Goal: Transaction & Acquisition: Book appointment/travel/reservation

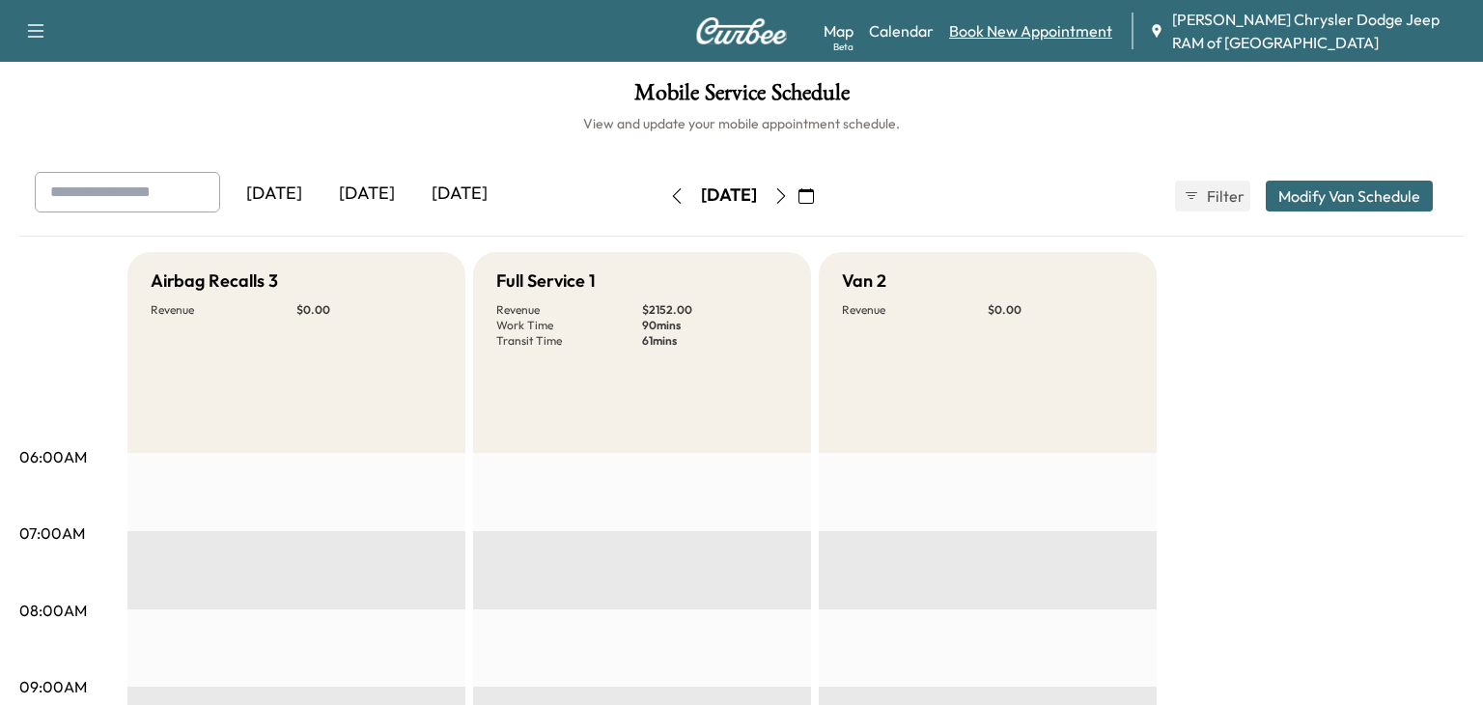
click at [1012, 37] on link "Book New Appointment" at bounding box center [1030, 30] width 163 height 23
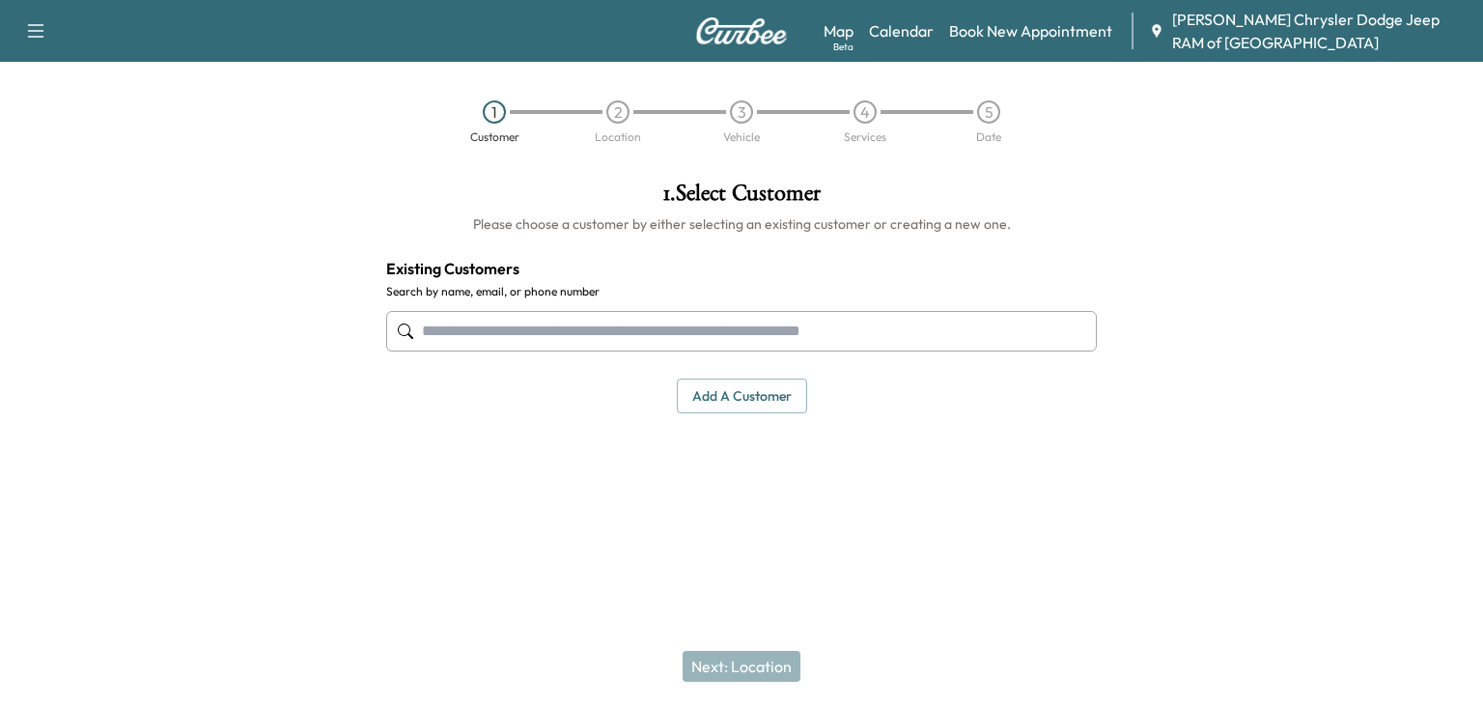
click at [436, 346] on input "text" at bounding box center [741, 331] width 710 height 41
click at [530, 346] on input "text" at bounding box center [741, 331] width 710 height 41
paste input "**********"
type input "**********"
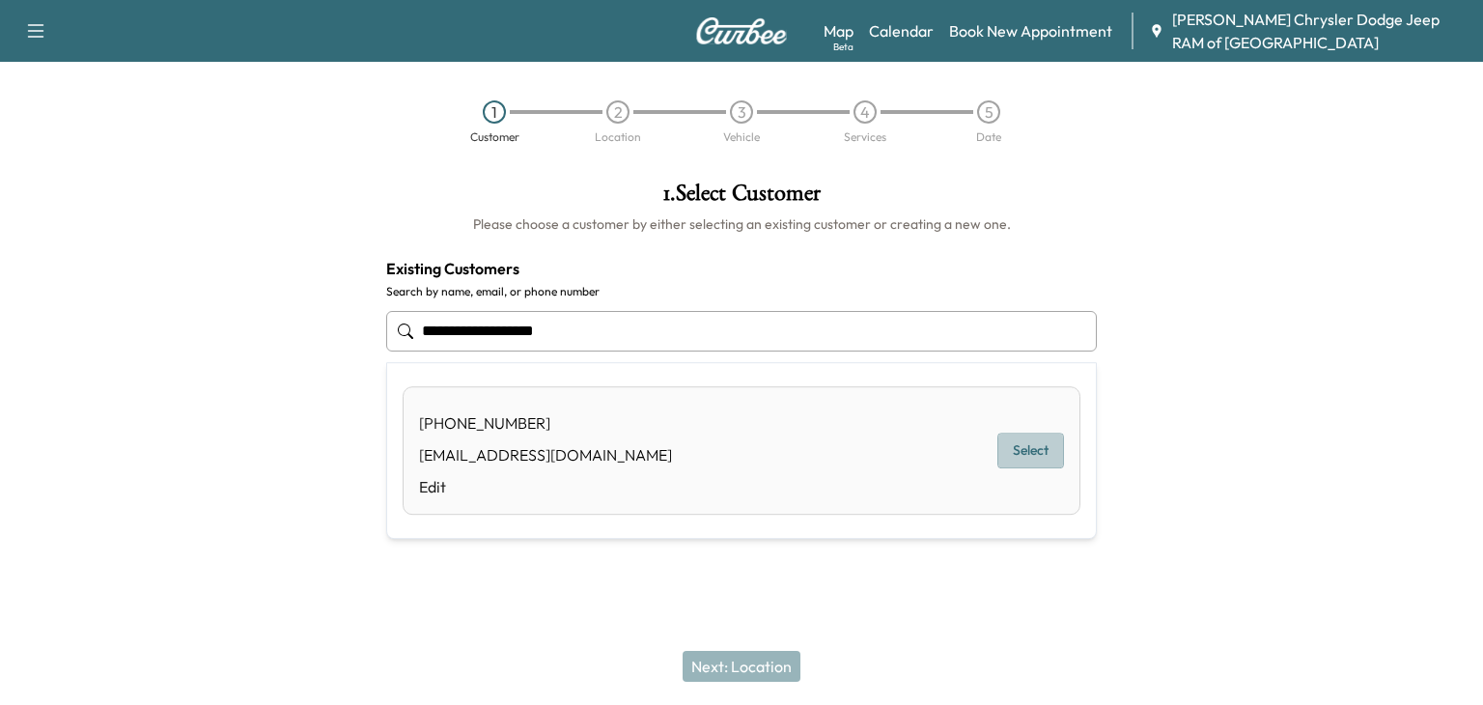
click at [1036, 461] on button "Select" at bounding box center [1030, 450] width 67 height 36
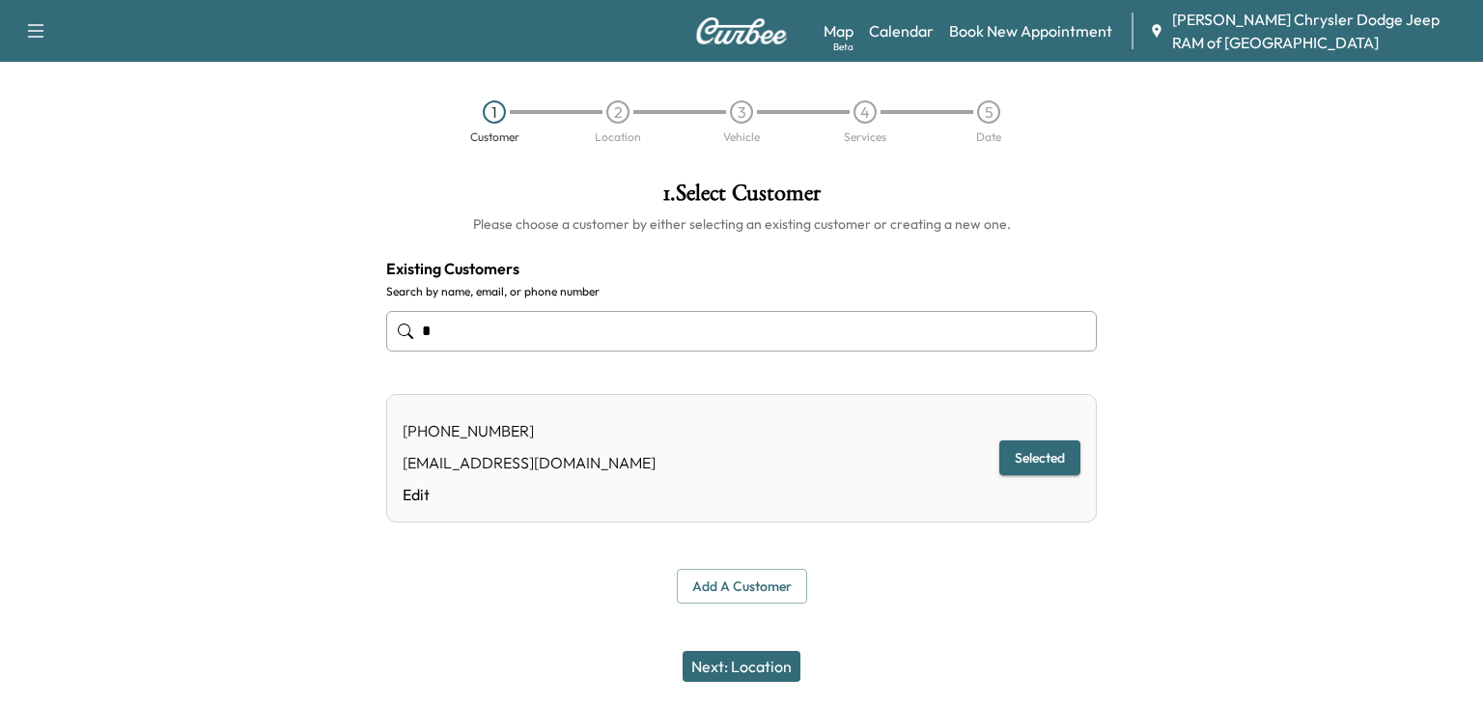
click at [767, 656] on button "Next: Location" at bounding box center [741, 666] width 118 height 31
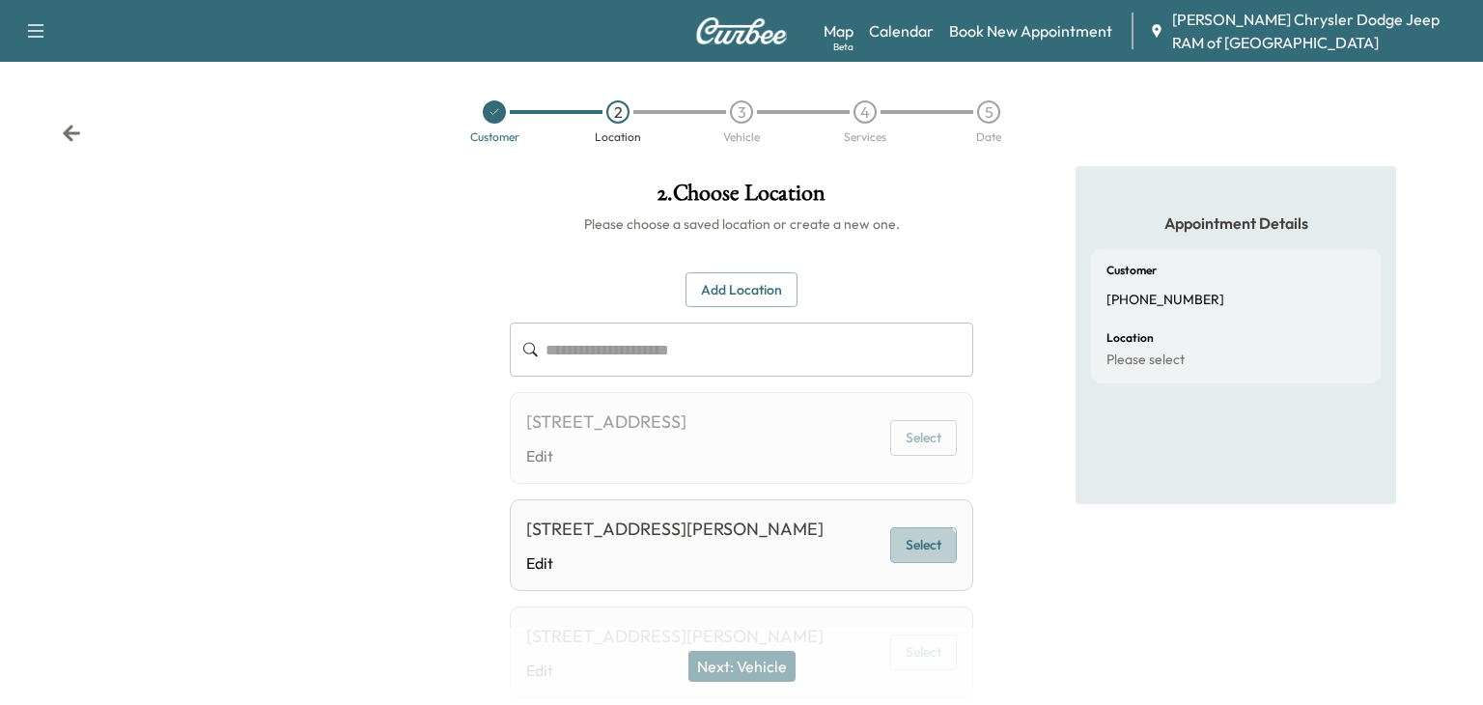
click at [907, 563] on button "Select" at bounding box center [923, 545] width 67 height 36
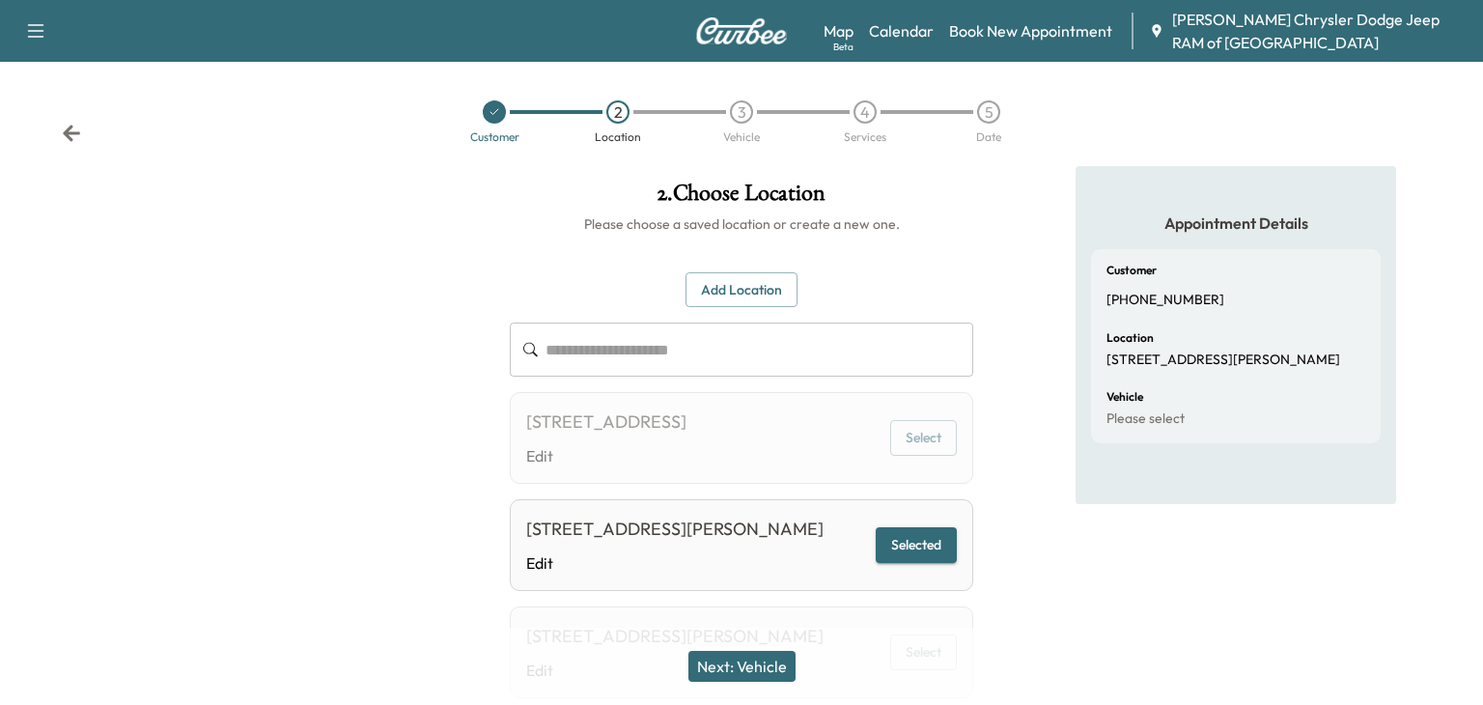
click at [759, 664] on button "Next: Vehicle" at bounding box center [741, 666] width 107 height 31
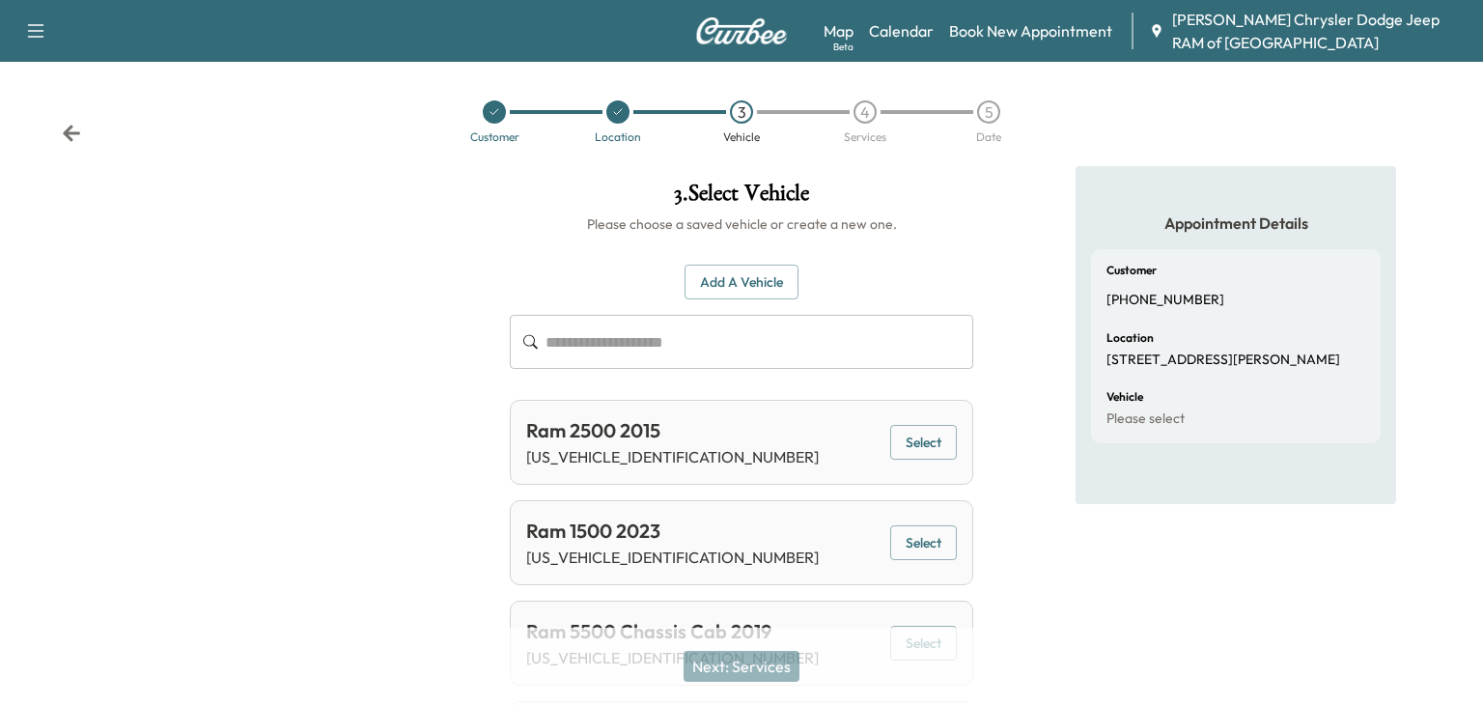
click at [572, 356] on input "text" at bounding box center [759, 342] width 428 height 54
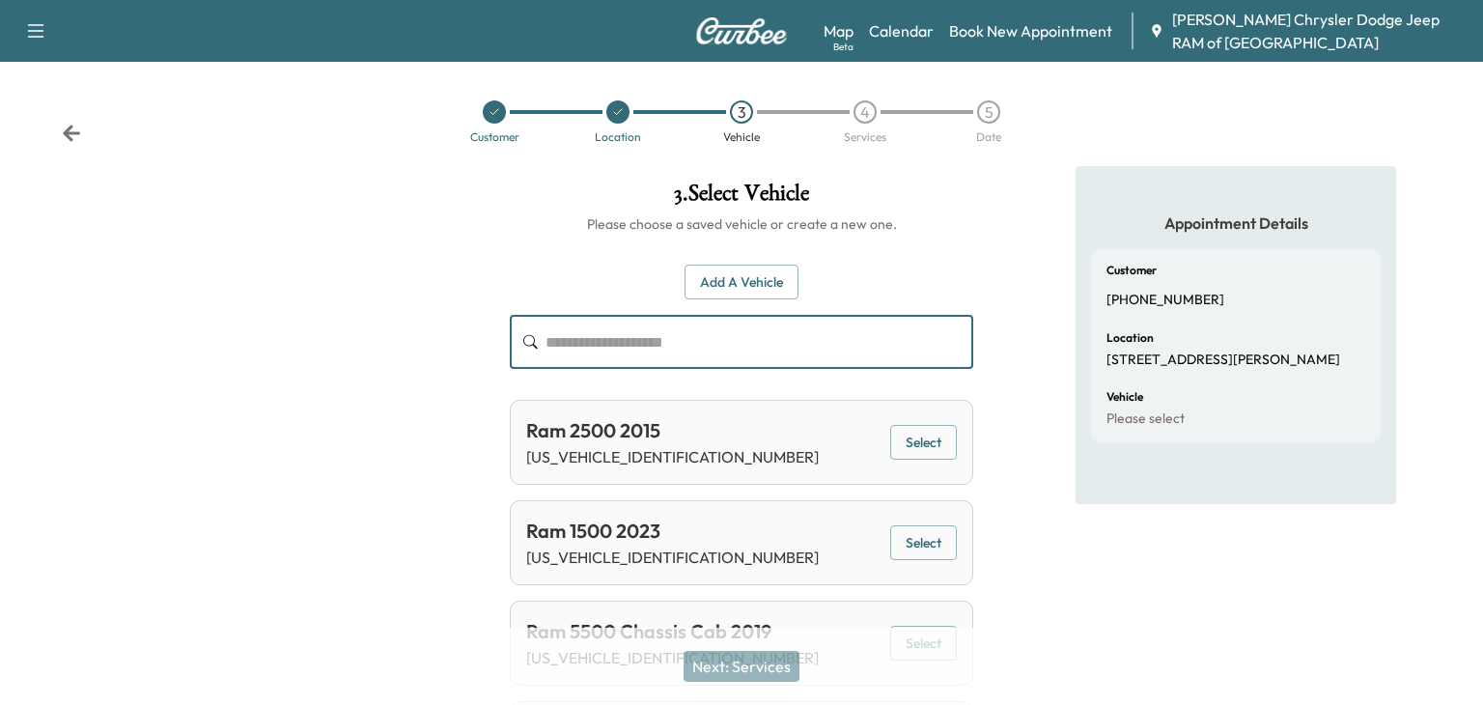
paste input "**********"
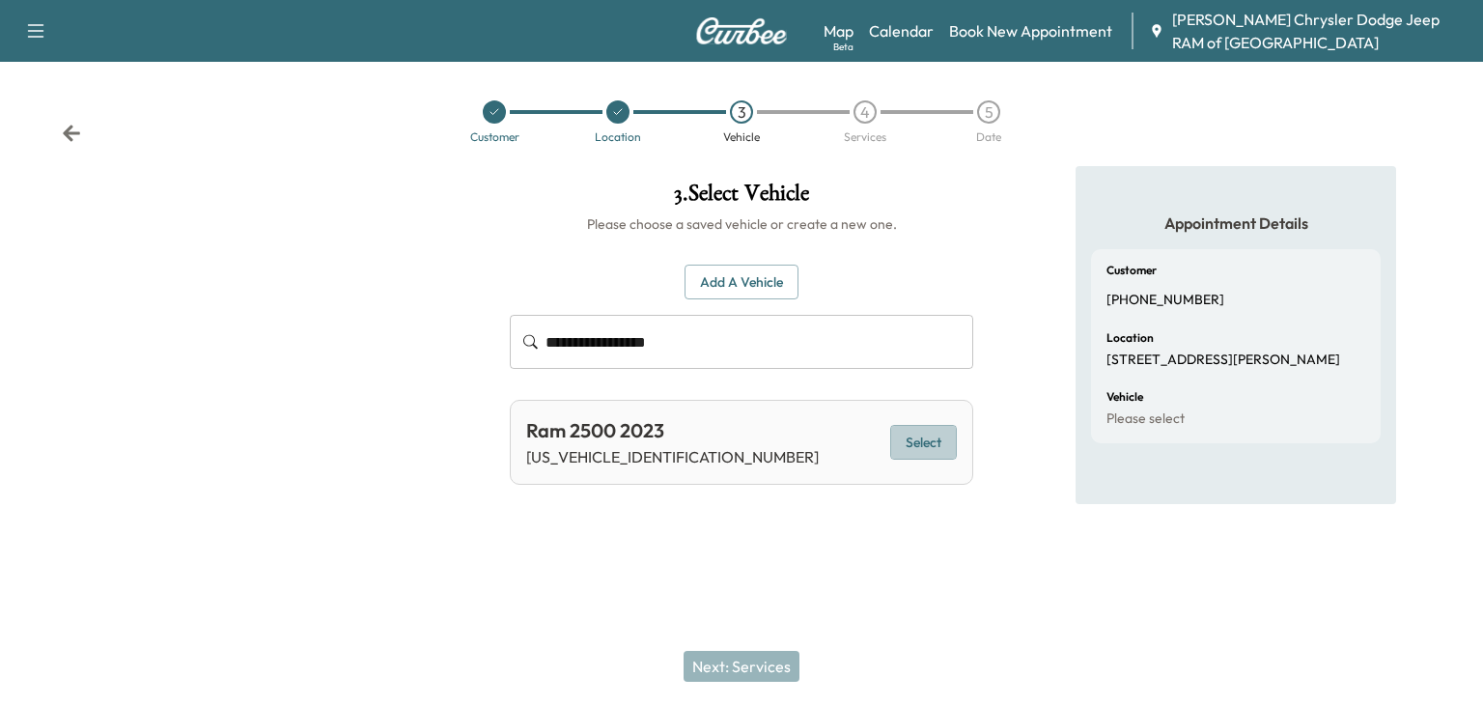
click at [915, 431] on button "Select" at bounding box center [923, 443] width 67 height 36
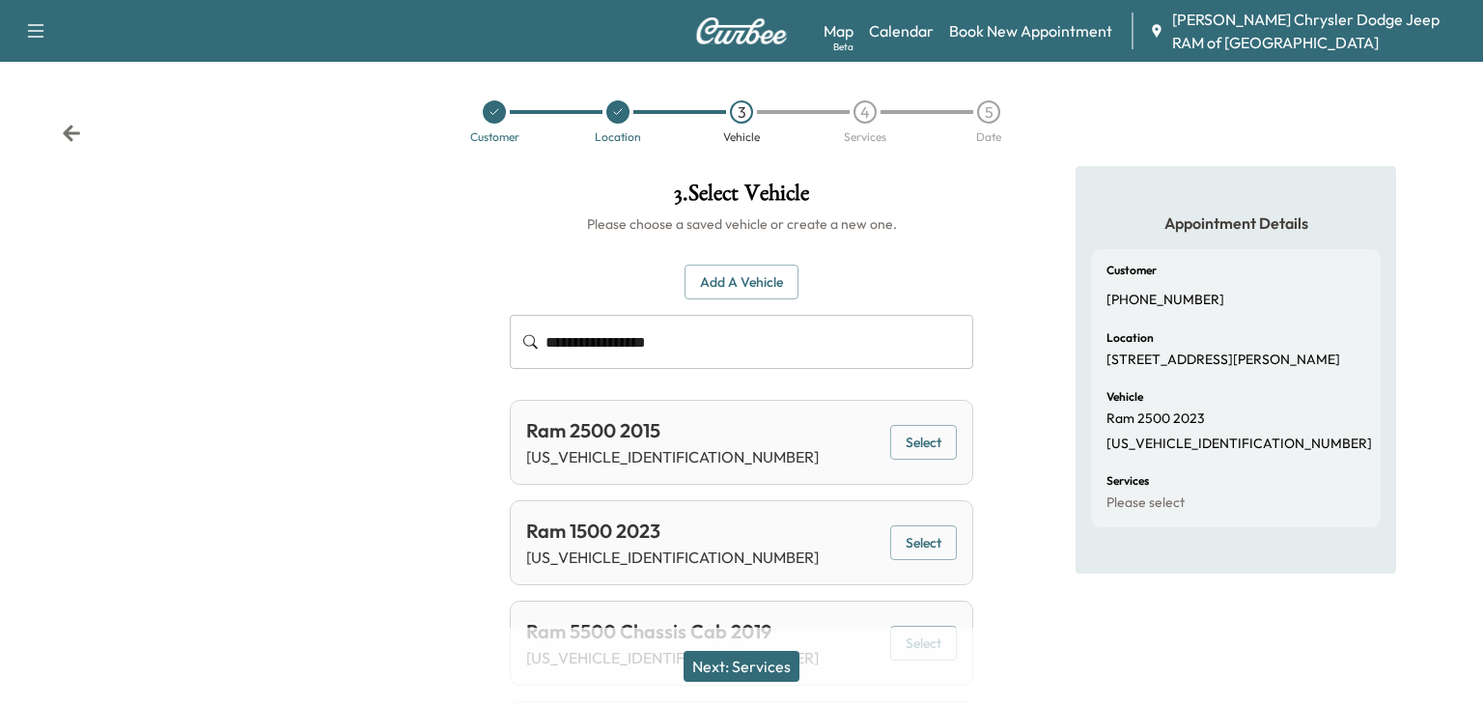
click at [760, 357] on input "**********" at bounding box center [759, 342] width 428 height 54
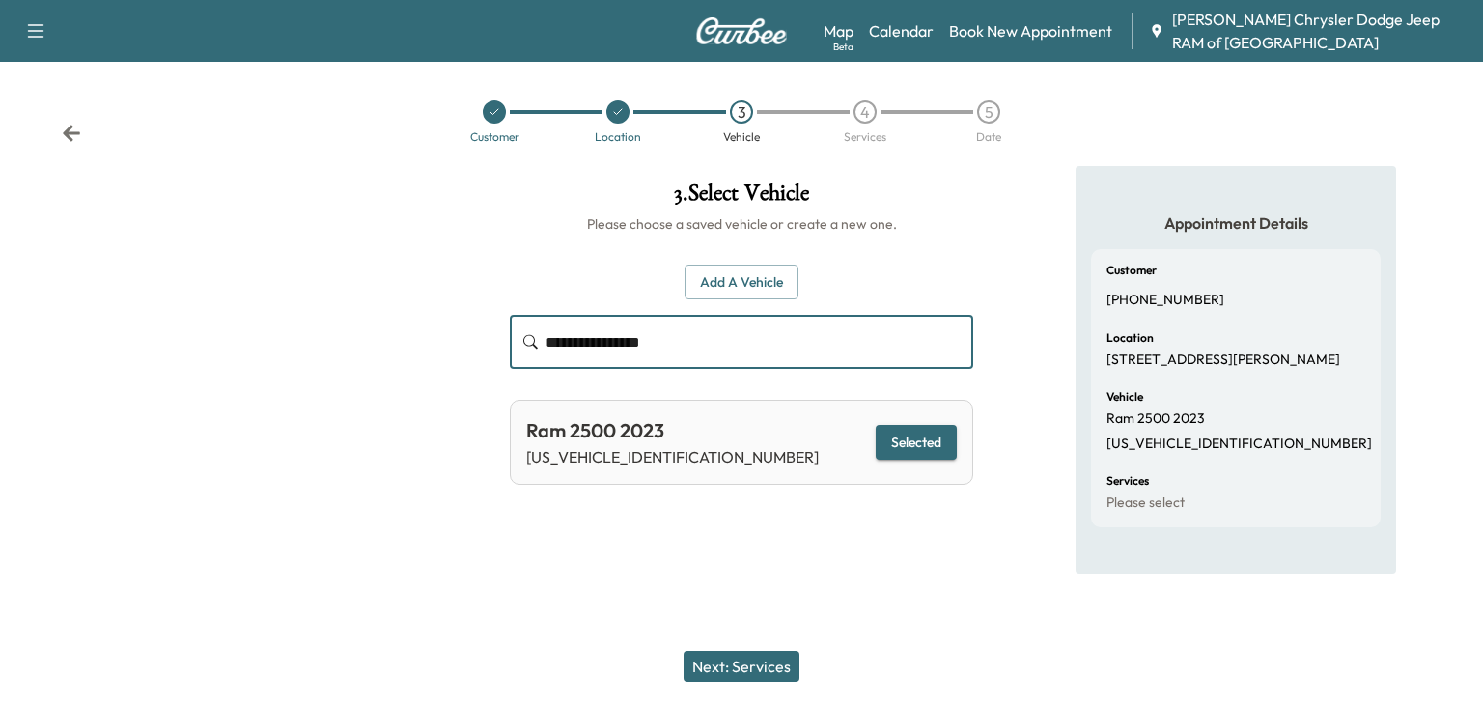
type input "**********"
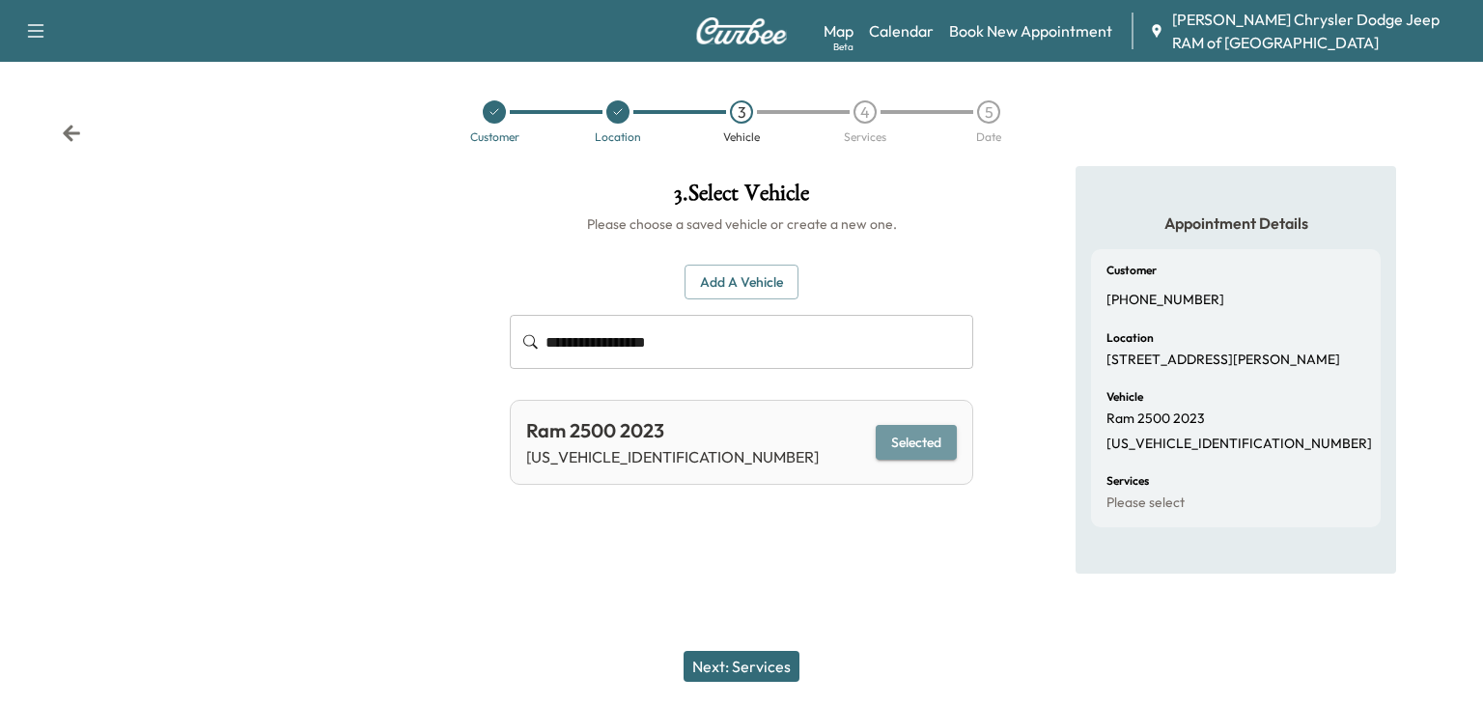
click at [920, 456] on button "Selected" at bounding box center [915, 443] width 81 height 36
click at [715, 652] on button "Next: Services" at bounding box center [741, 666] width 116 height 31
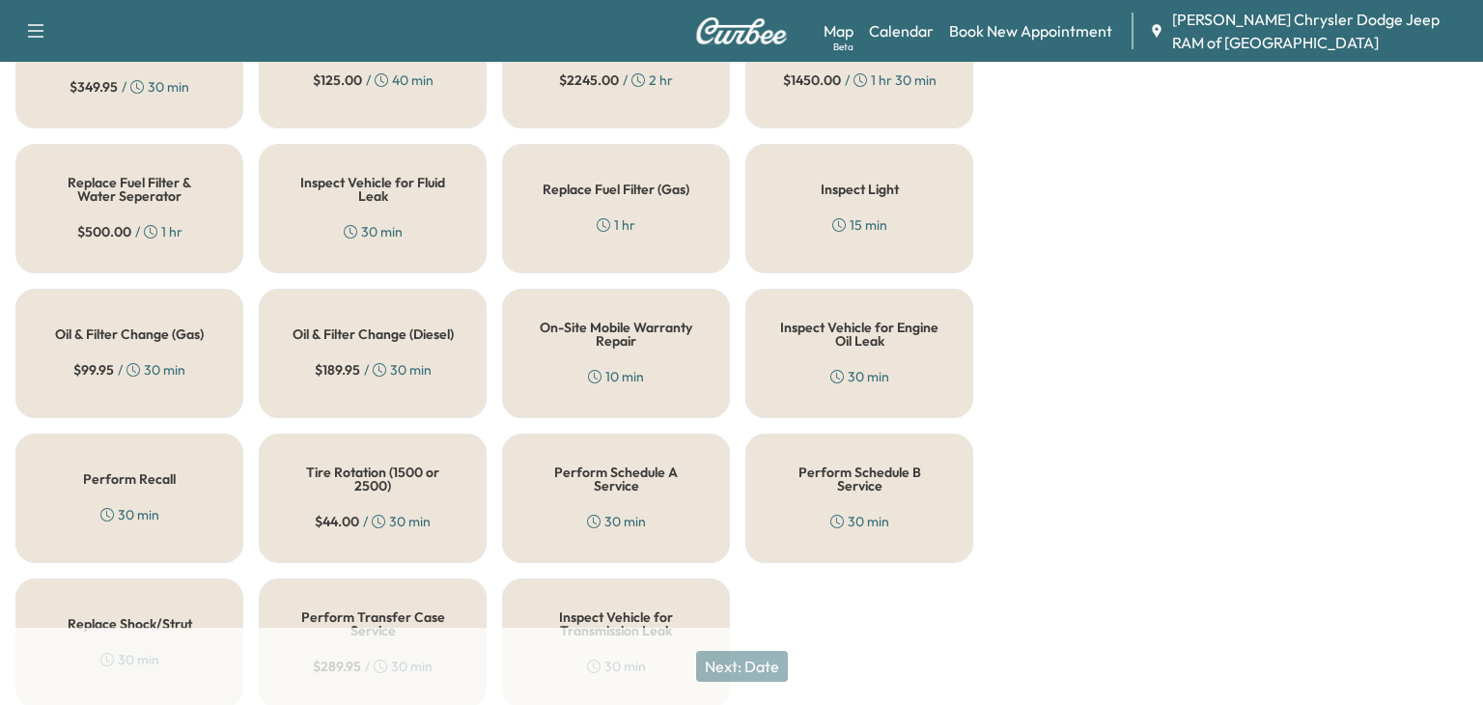
scroll to position [679, 0]
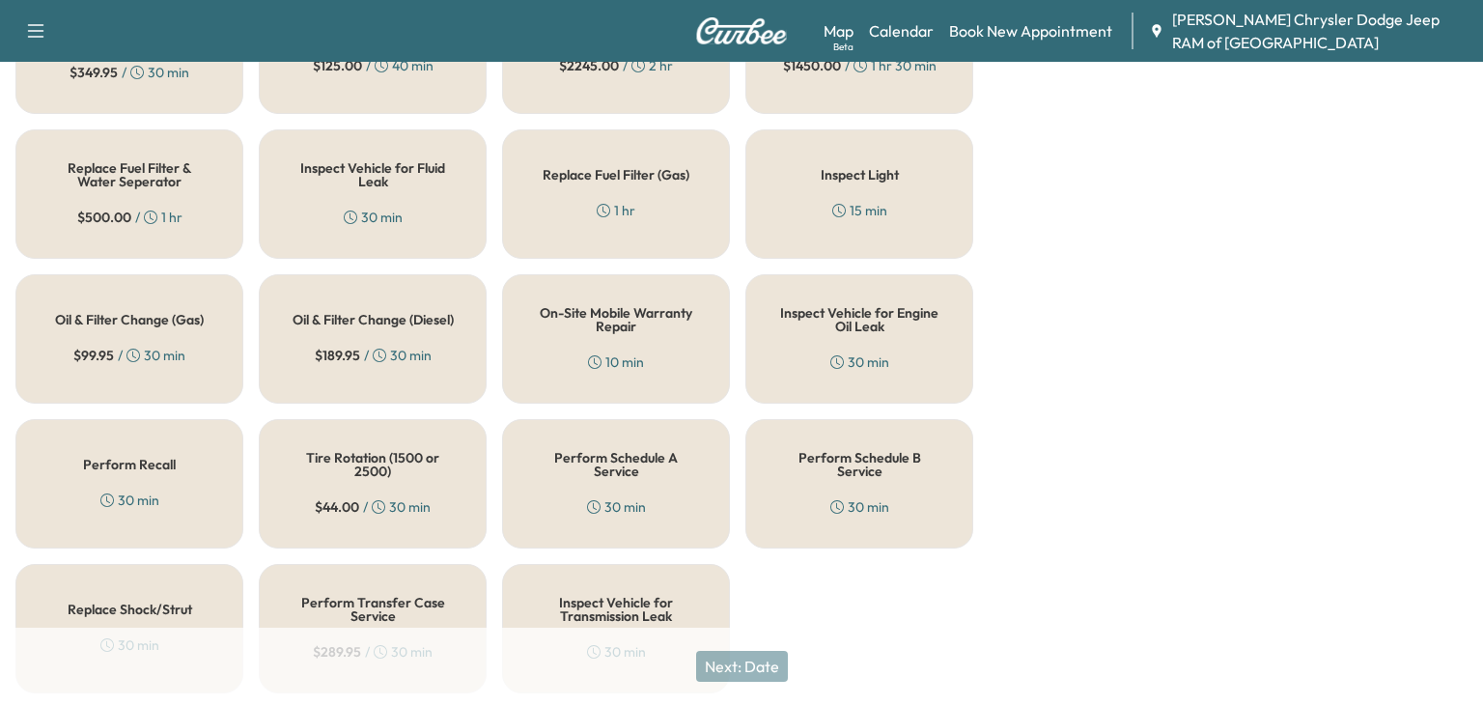
click at [641, 502] on div "30 min" at bounding box center [616, 506] width 59 height 19
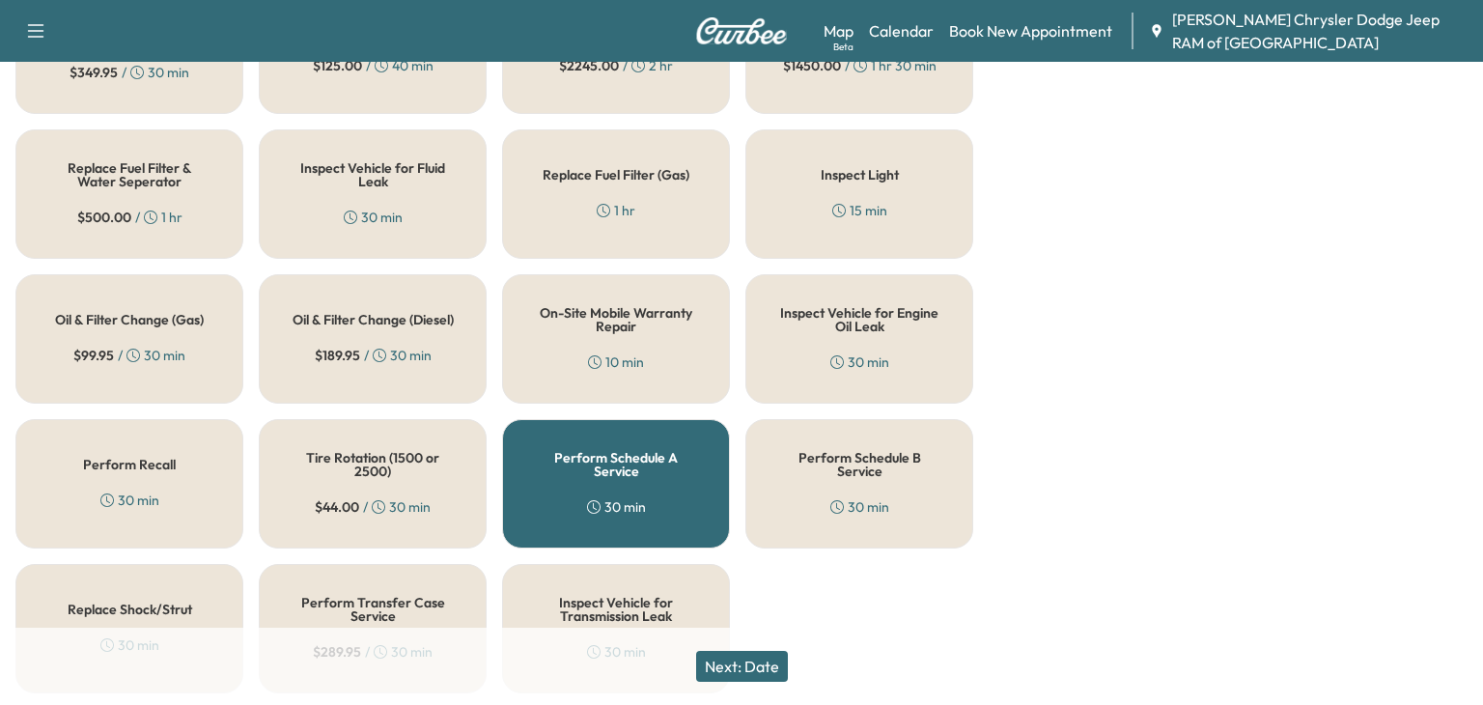
click at [901, 460] on h5 "Perform Schedule B Service" at bounding box center [859, 464] width 164 height 27
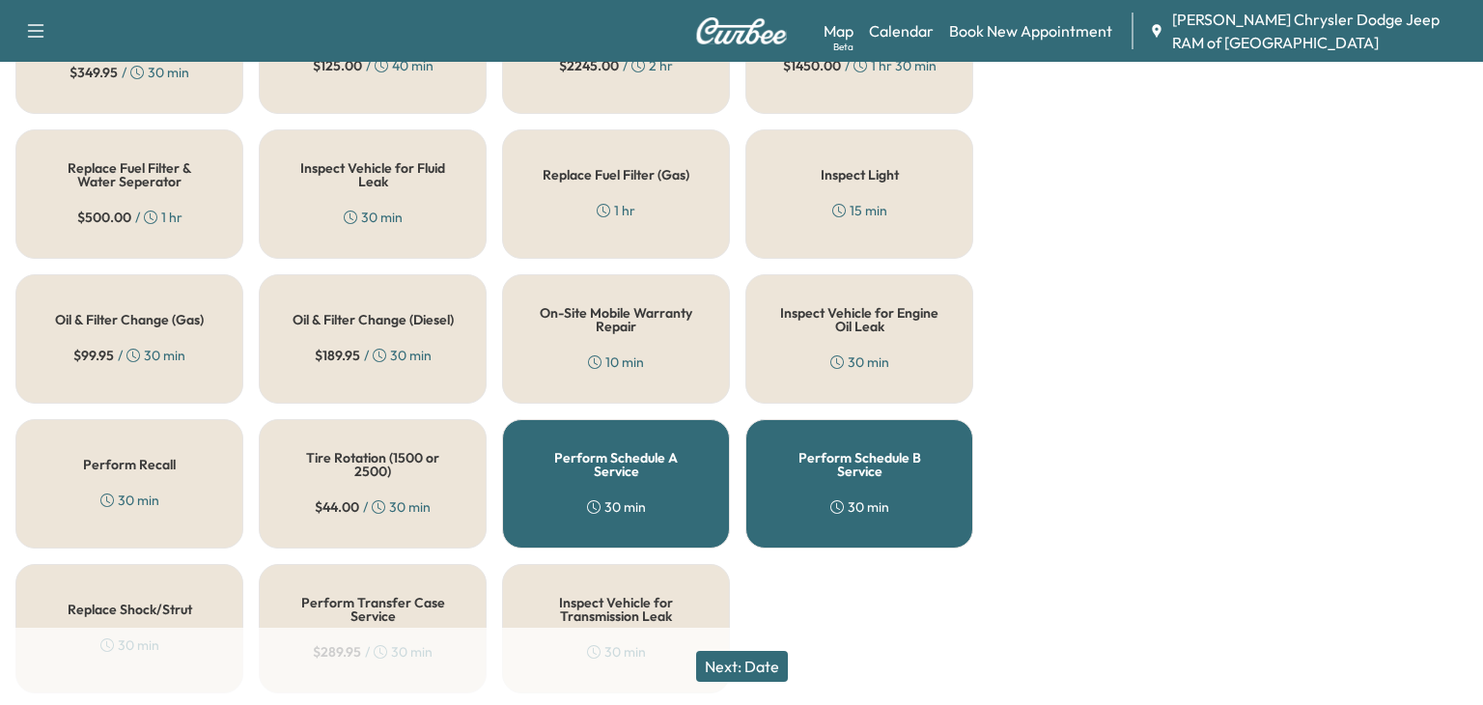
click at [455, 485] on div "Tire Rotation (1500 or 2500) $ 44.00 / 30 min" at bounding box center [373, 483] width 228 height 129
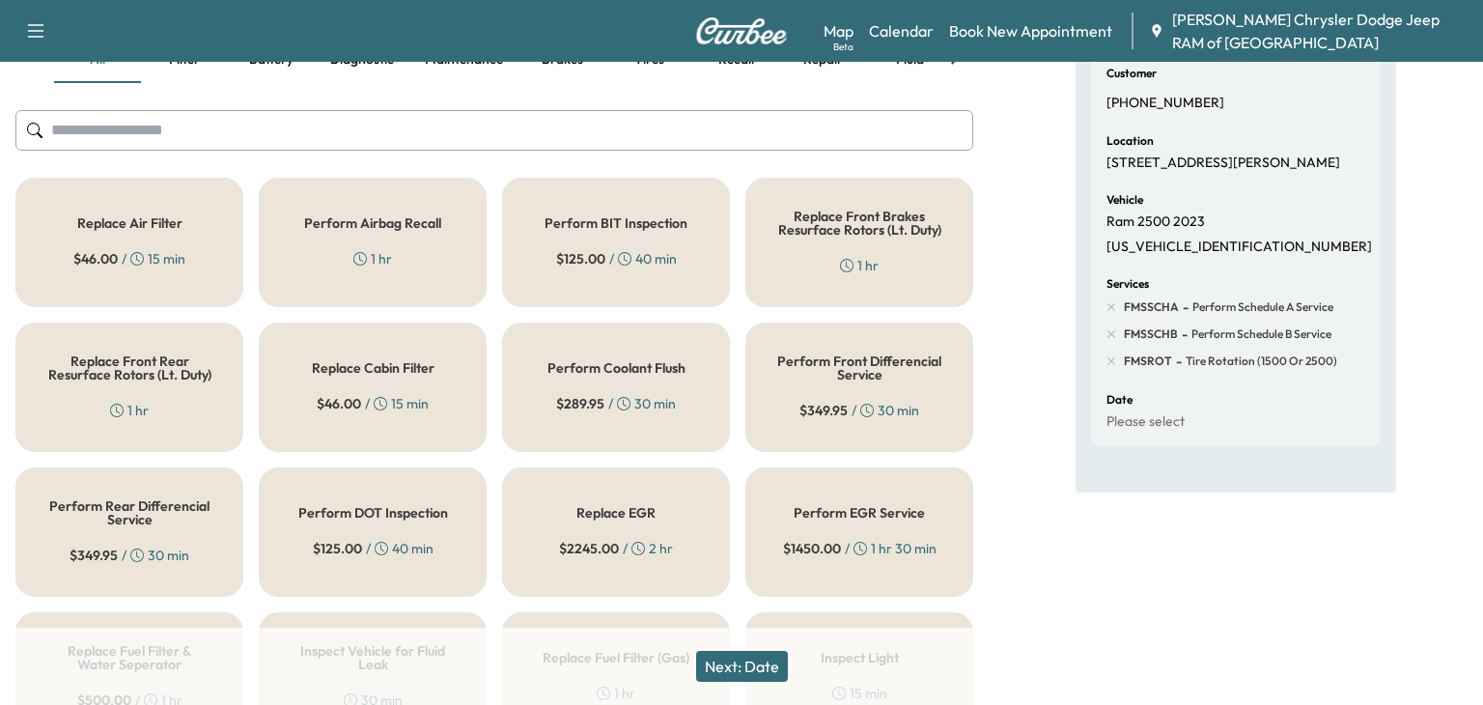
scroll to position [177, 0]
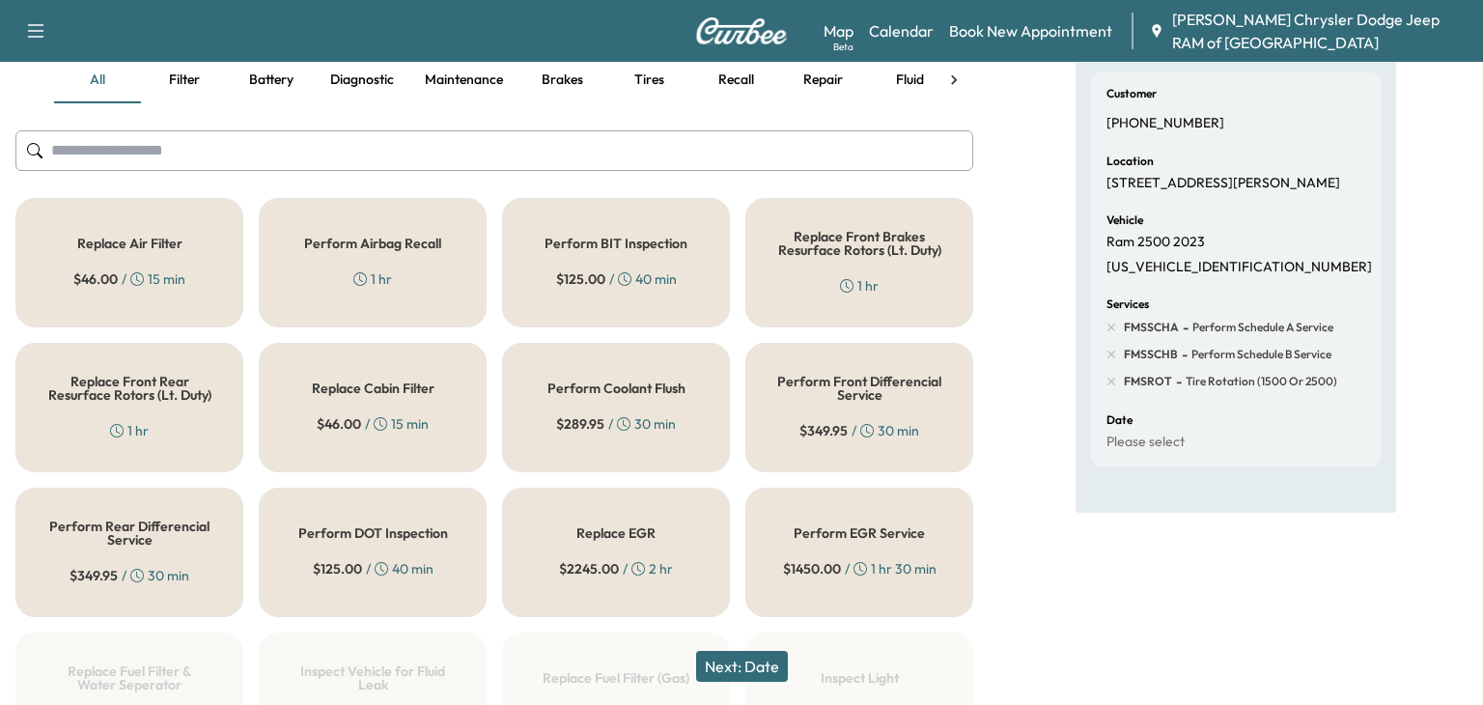
click at [421, 376] on div "Replace Cabin Filter $ 46.00 / 15 min" at bounding box center [373, 407] width 228 height 129
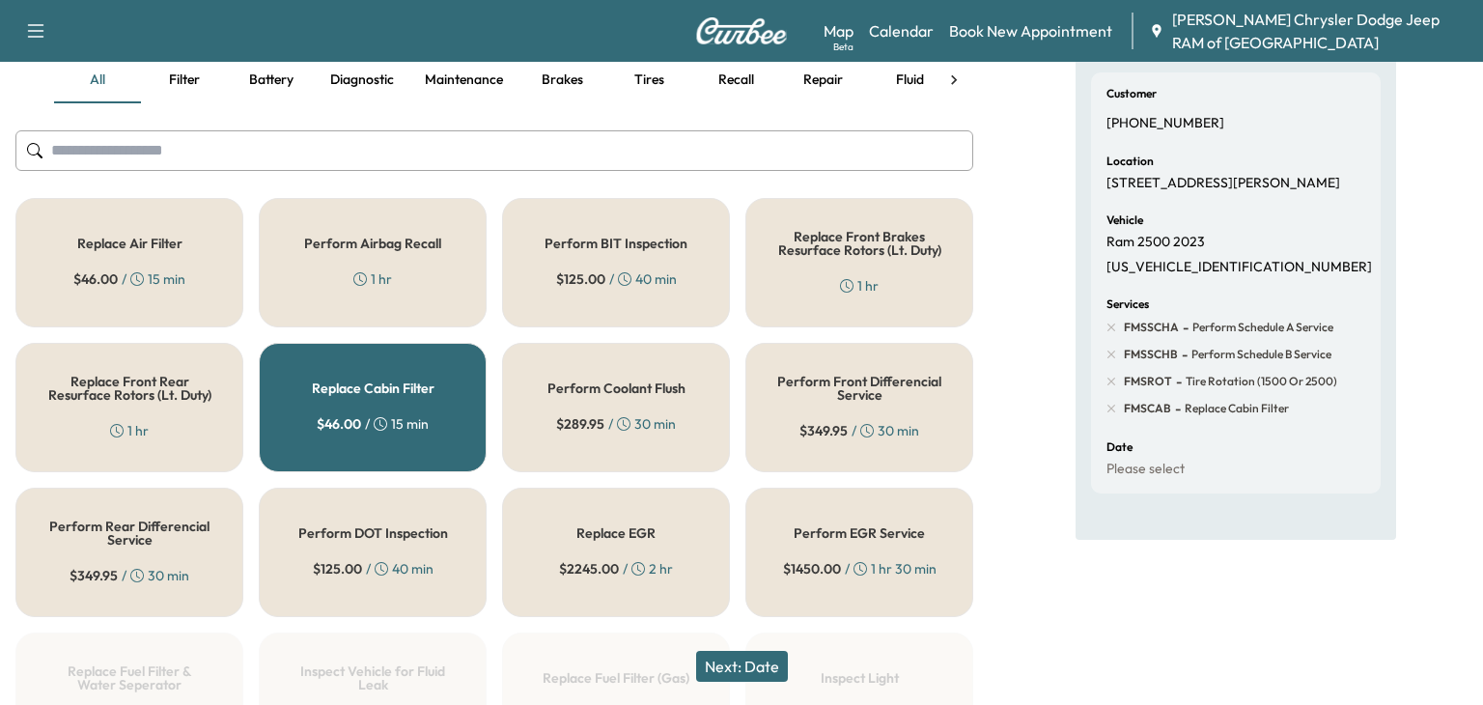
click at [741, 671] on button "Next: Date" at bounding box center [742, 666] width 92 height 31
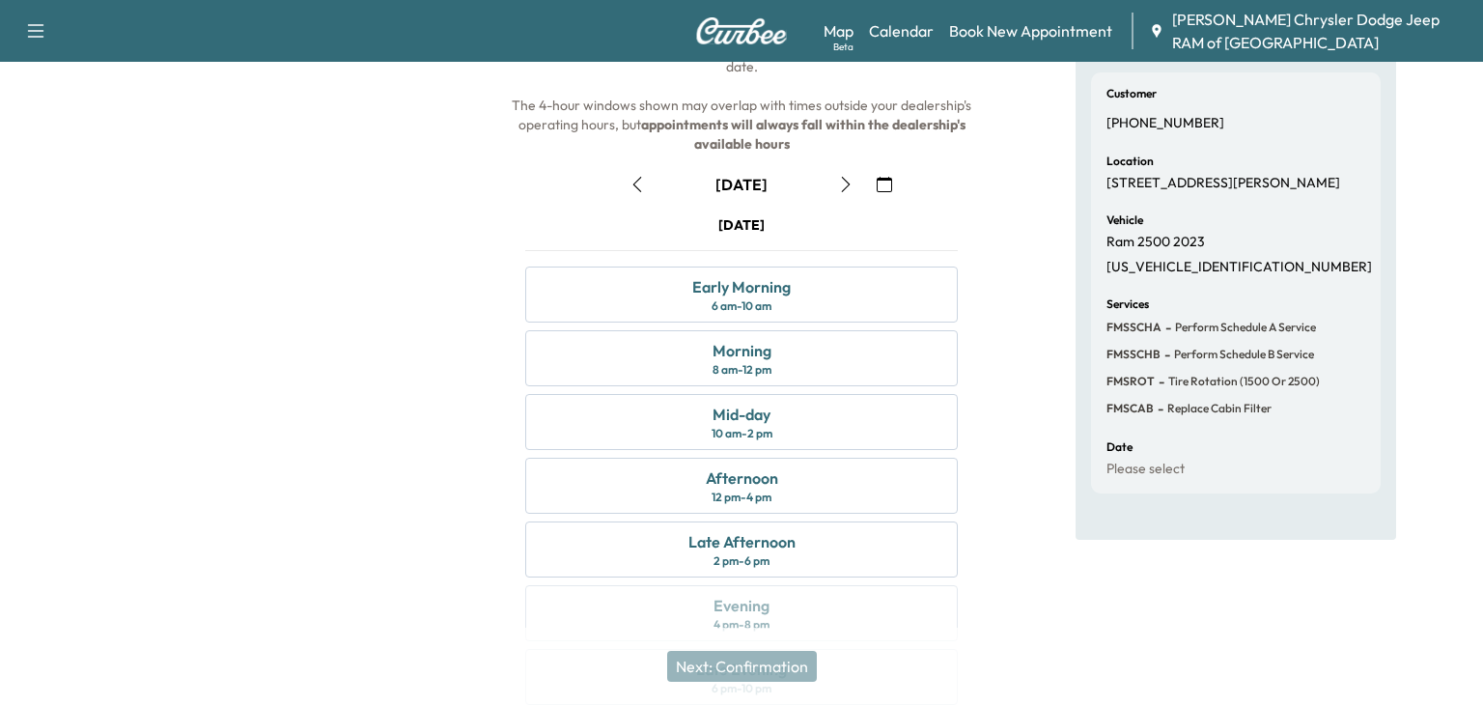
click at [640, 183] on icon "button" at bounding box center [636, 184] width 15 height 15
click at [758, 544] on div "Late Afternoon" at bounding box center [741, 541] width 107 height 23
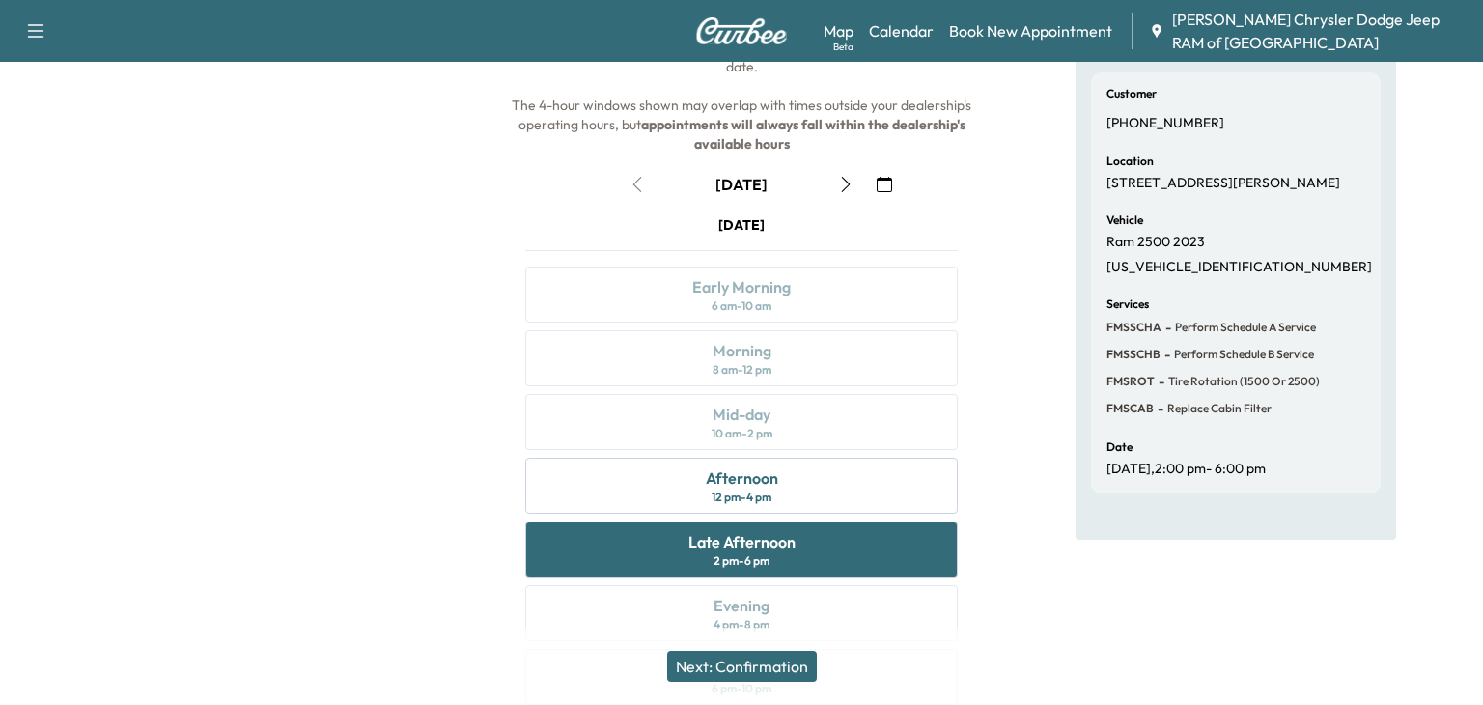
click at [748, 663] on button "Next: Confirmation" at bounding box center [742, 666] width 150 height 31
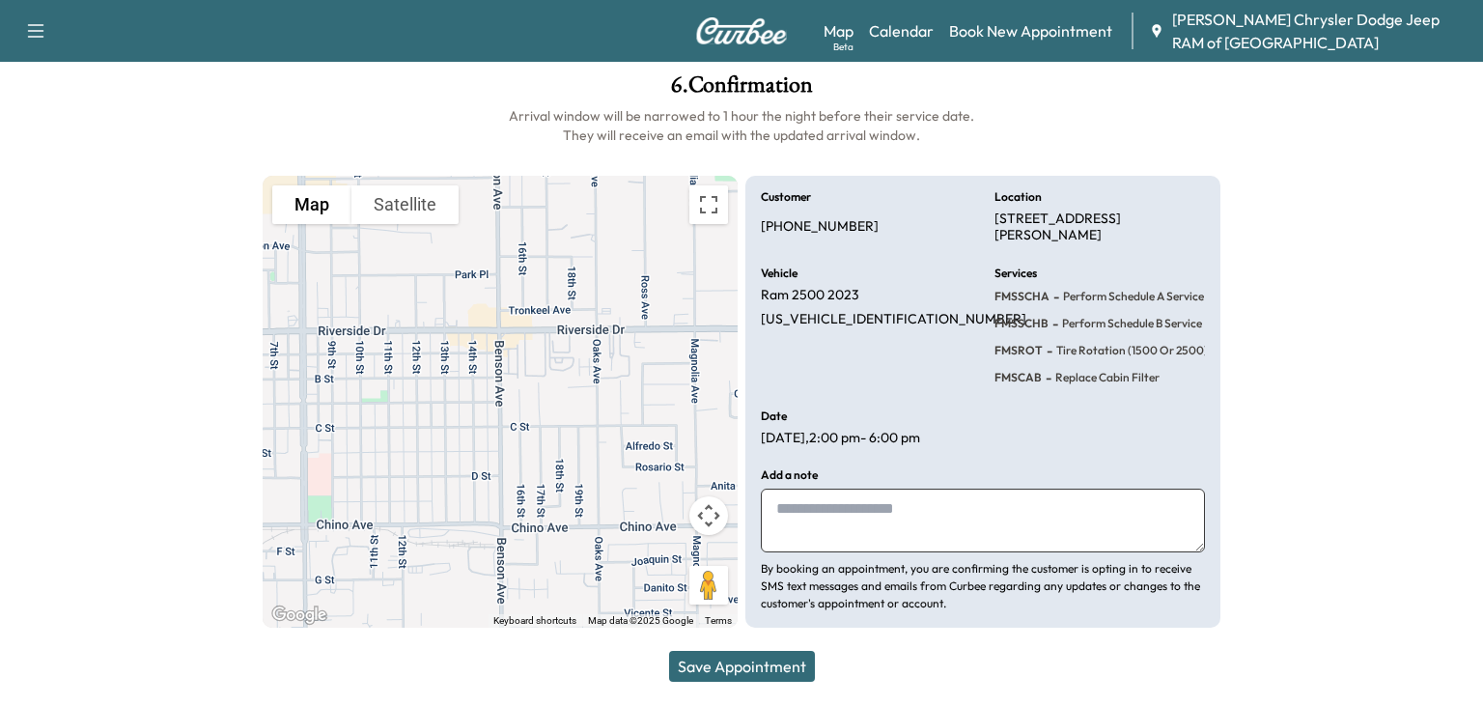
click at [732, 673] on button "Save Appointment" at bounding box center [742, 666] width 146 height 31
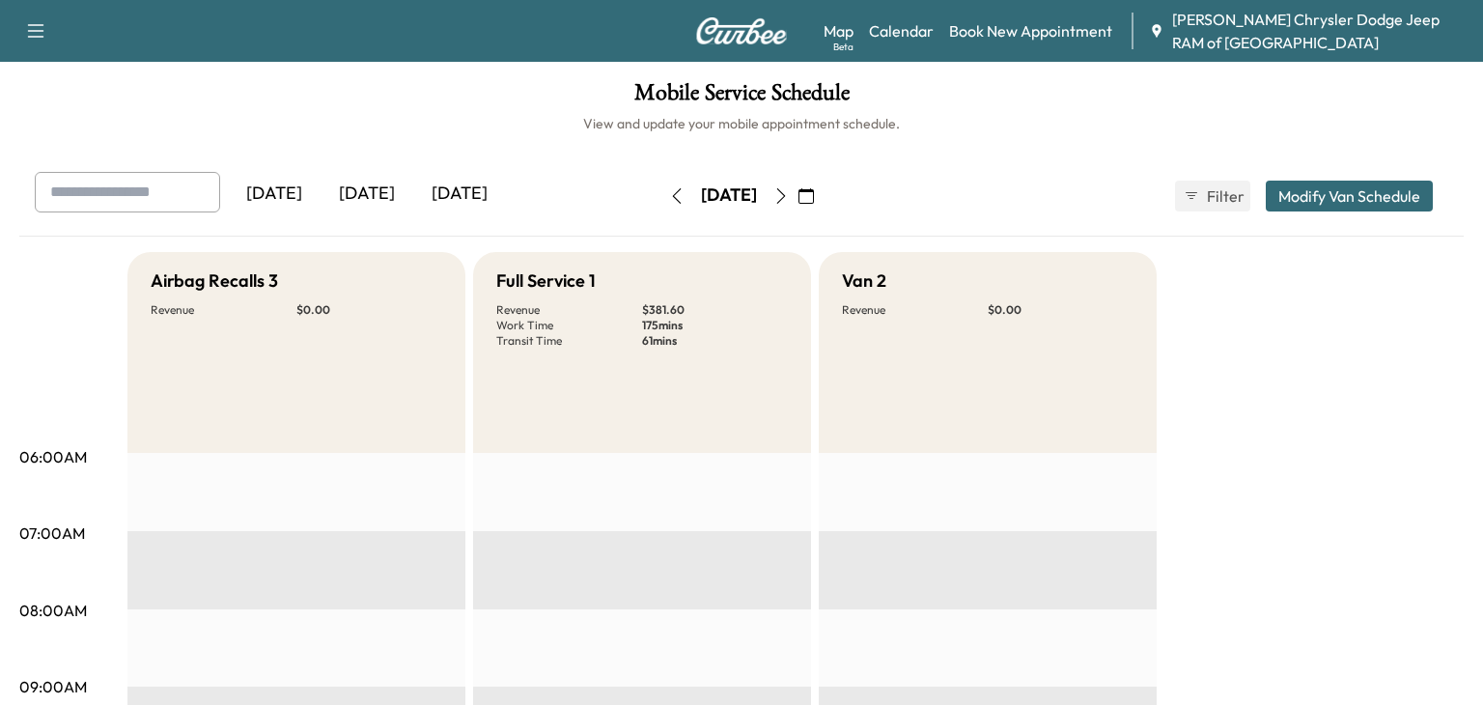
click at [789, 188] on icon "button" at bounding box center [780, 195] width 15 height 15
click at [669, 197] on icon "button" at bounding box center [676, 195] width 15 height 15
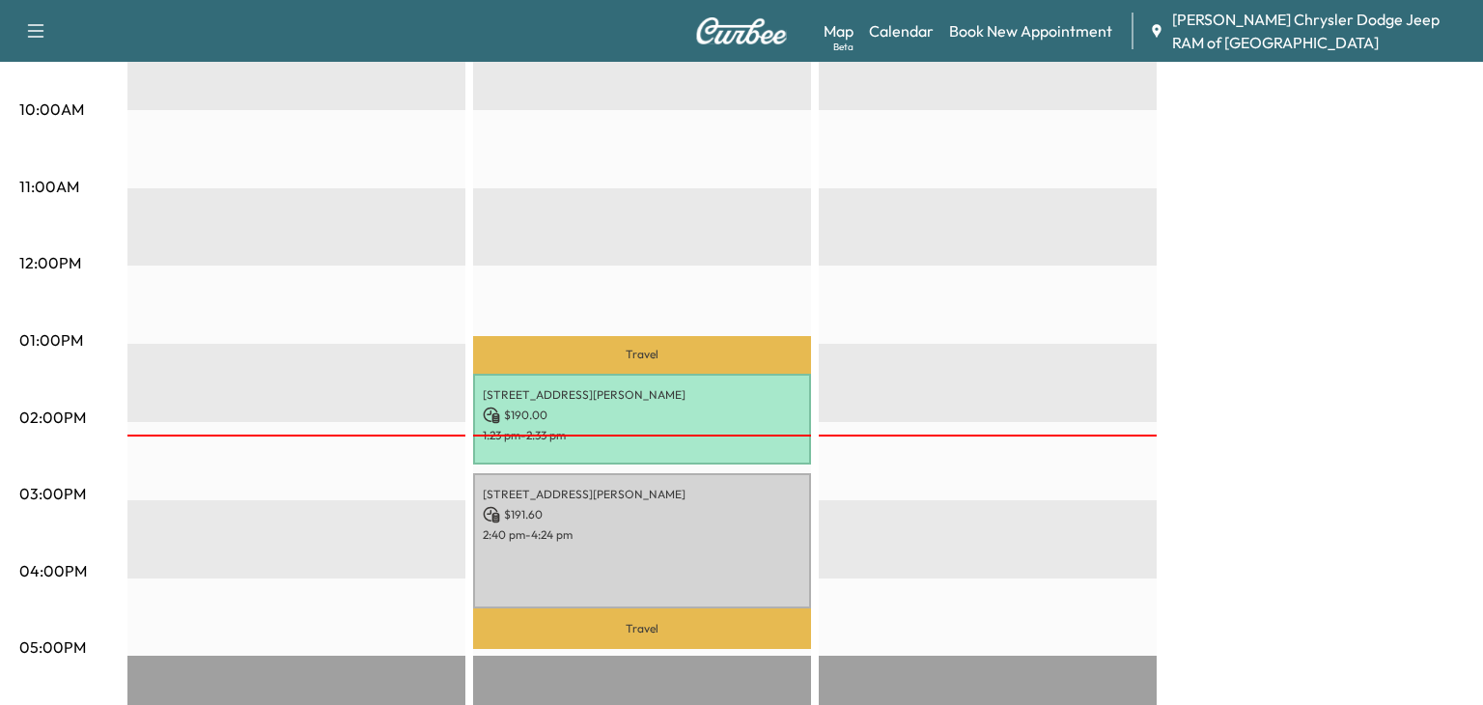
scroll to position [653, 0]
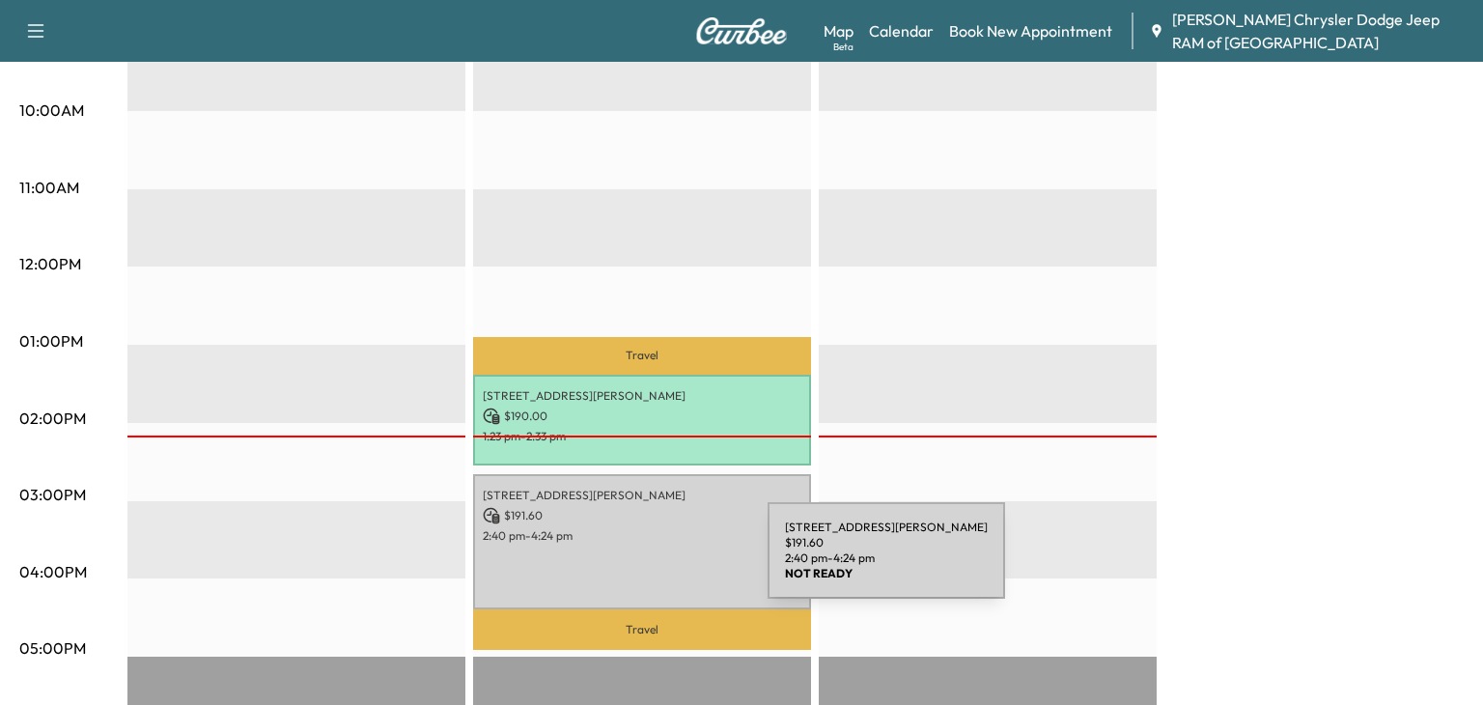
click at [623, 569] on div "[STREET_ADDRESS][PERSON_NAME] $ 191.60 2:40 pm - 4:24 pm" at bounding box center [642, 541] width 338 height 135
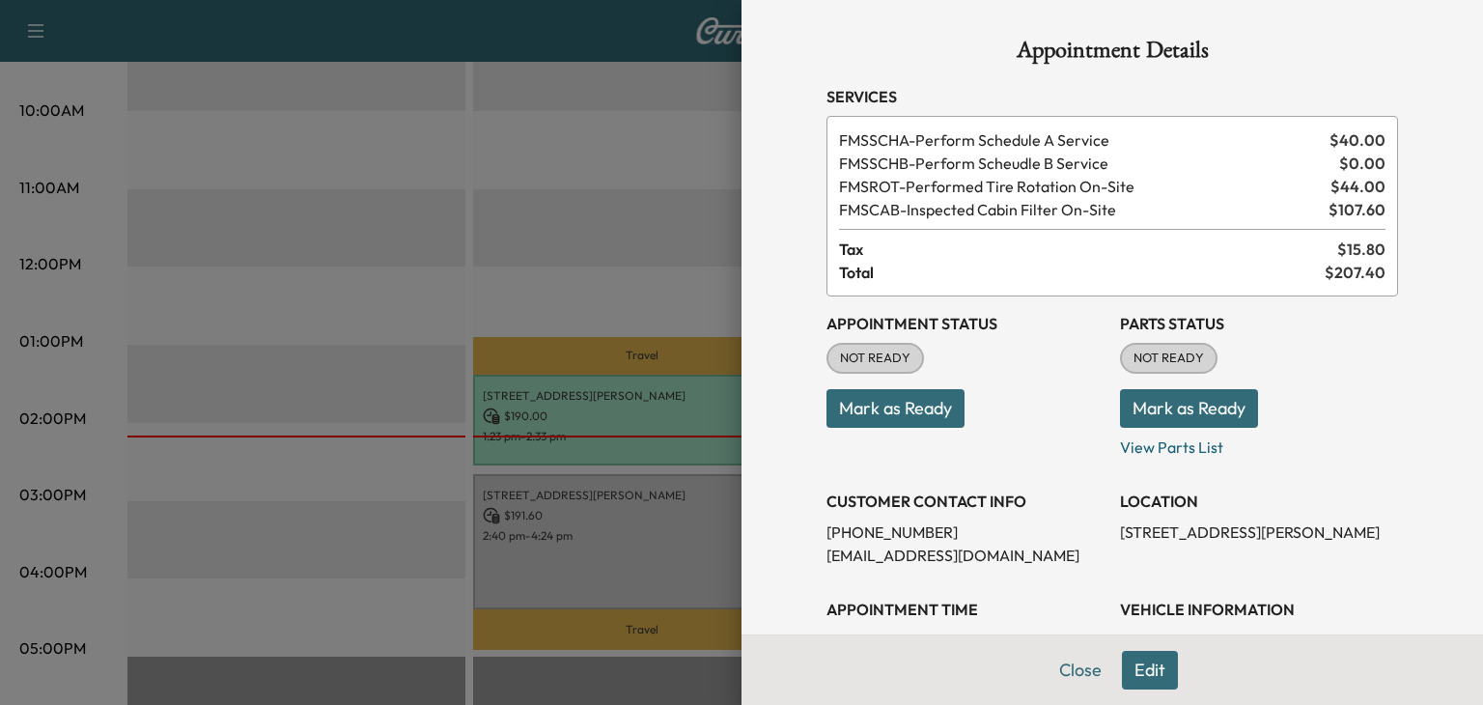
scroll to position [499, 0]
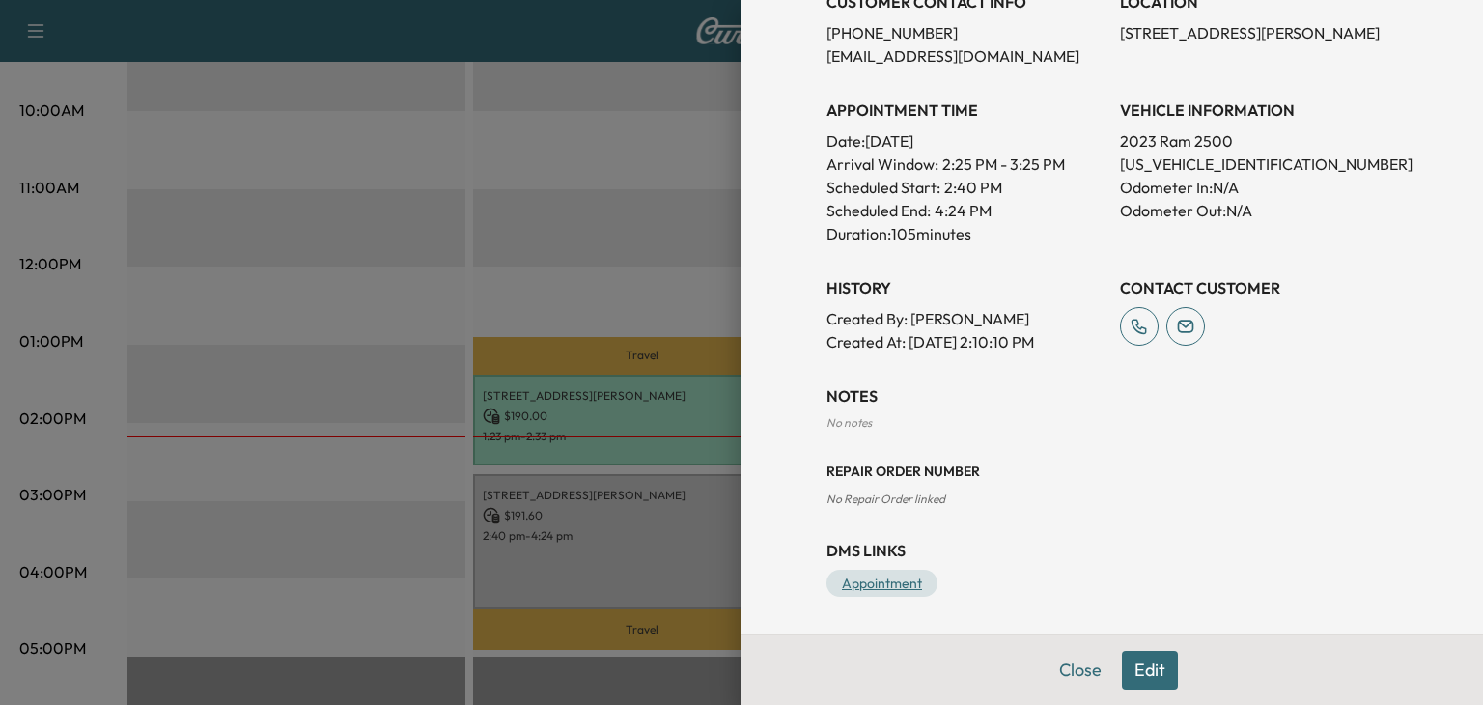
click at [857, 573] on link "Appointment" at bounding box center [881, 582] width 111 height 27
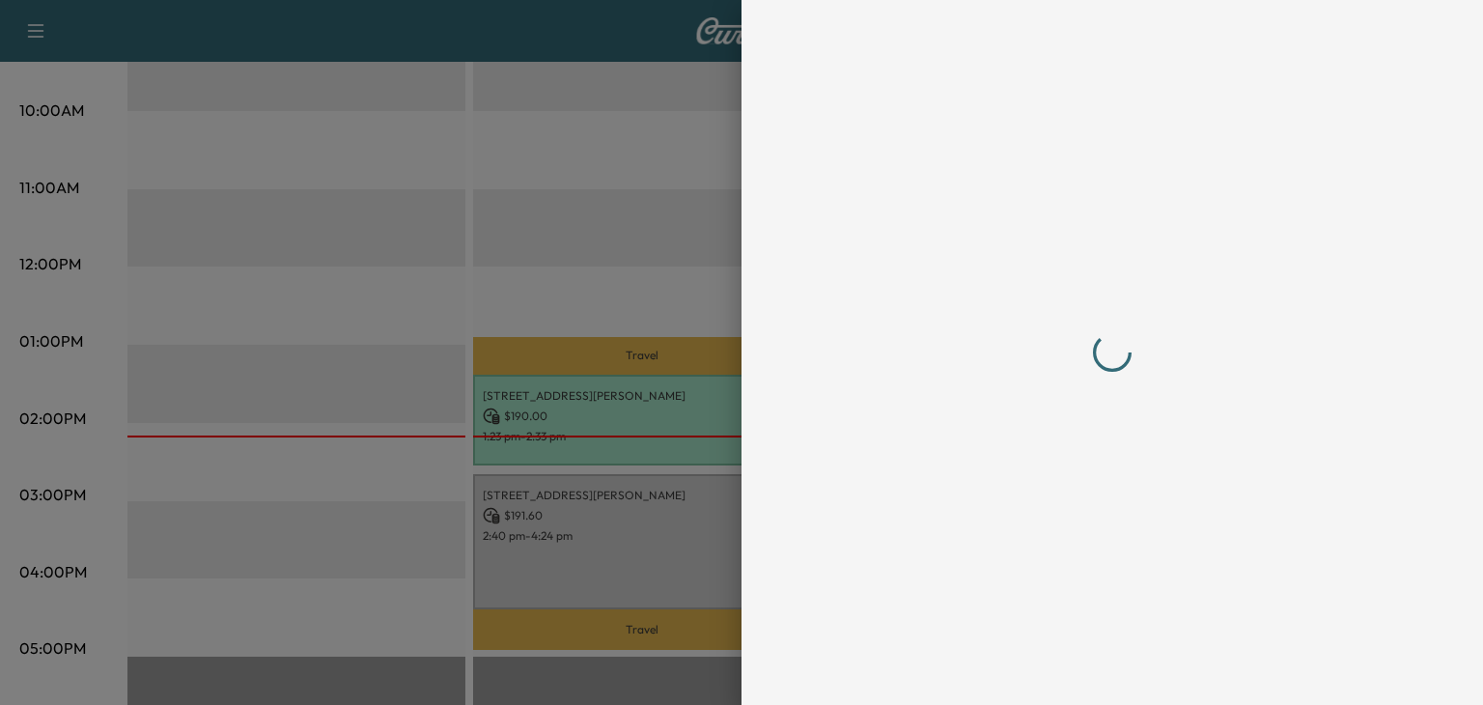
scroll to position [0, 0]
